Goal: Task Accomplishment & Management: Manage account settings

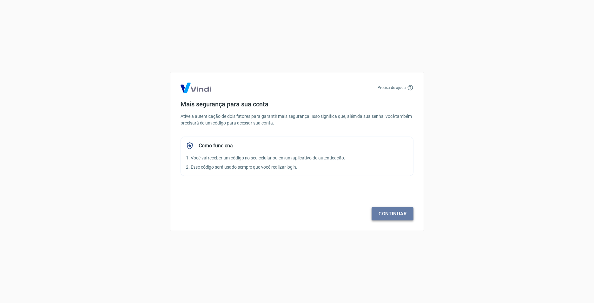
click at [397, 211] on link "Continuar" at bounding box center [393, 213] width 42 height 13
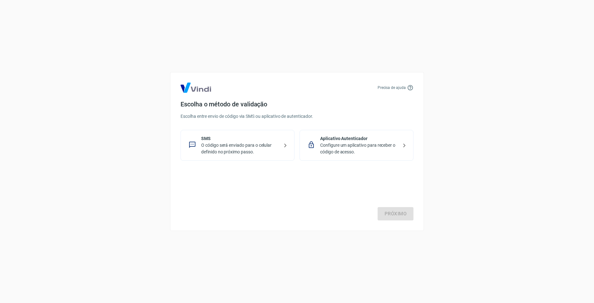
click at [248, 143] on p "O código será enviado para o celular definido no próximo passo." at bounding box center [240, 148] width 78 height 13
click at [391, 214] on link "Próximo" at bounding box center [396, 213] width 36 height 13
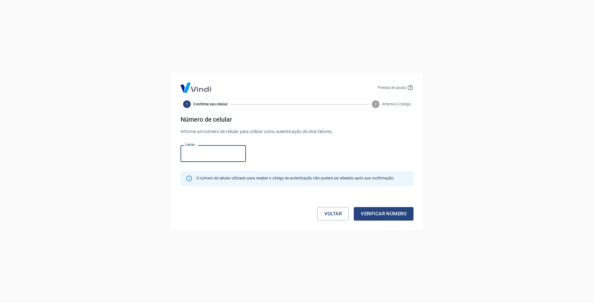
click at [194, 154] on input "Celular" at bounding box center [213, 153] width 65 height 17
type input "[PHONE_NUMBER]"
click at [376, 213] on button "Verificar número" at bounding box center [384, 213] width 60 height 13
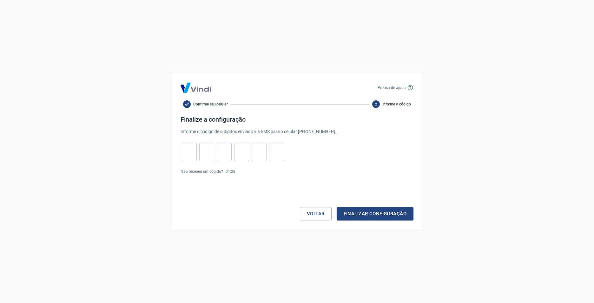
click at [189, 150] on input "tel" at bounding box center [189, 152] width 15 height 14
